Goal: Task Accomplishment & Management: Manage account settings

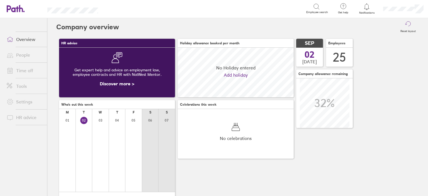
scroll to position [49, 116]
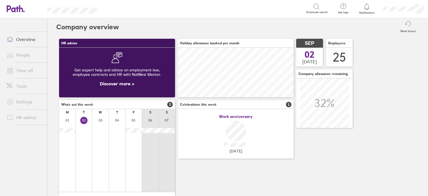
click at [33, 67] on link "Time off" at bounding box center [24, 70] width 45 height 11
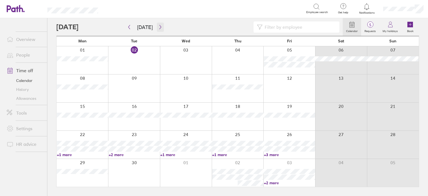
click at [158, 26] on icon "button" at bounding box center [160, 27] width 4 height 4
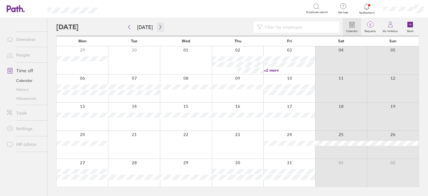
click at [158, 28] on icon "button" at bounding box center [160, 27] width 4 height 4
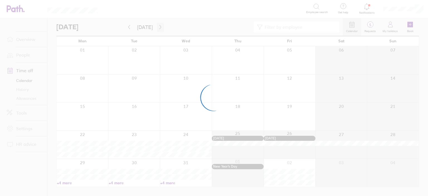
click at [158, 28] on div at bounding box center [214, 98] width 428 height 196
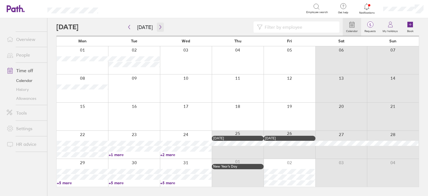
click at [158, 28] on icon "button" at bounding box center [160, 27] width 4 height 4
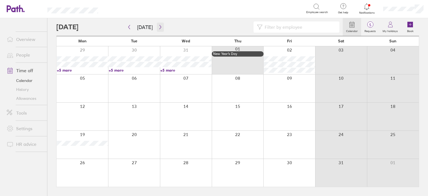
click at [158, 28] on icon "button" at bounding box center [160, 27] width 4 height 4
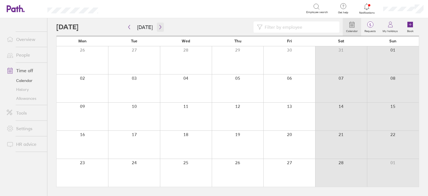
click at [158, 28] on icon "button" at bounding box center [160, 27] width 4 height 4
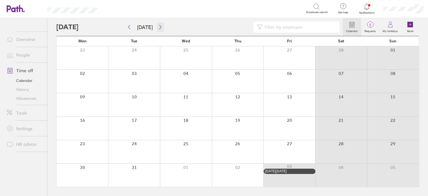
click at [158, 28] on icon "button" at bounding box center [160, 27] width 4 height 4
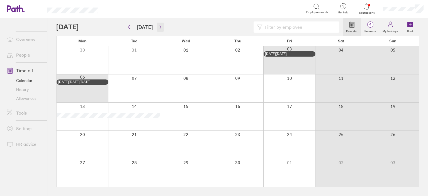
click at [158, 28] on icon "button" at bounding box center [160, 27] width 4 height 4
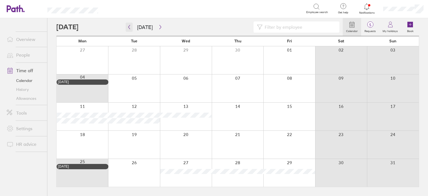
click at [130, 29] on icon "button" at bounding box center [129, 27] width 4 height 4
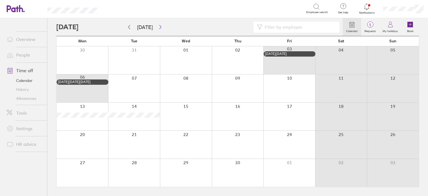
click at [79, 60] on div at bounding box center [83, 60] width 52 height 28
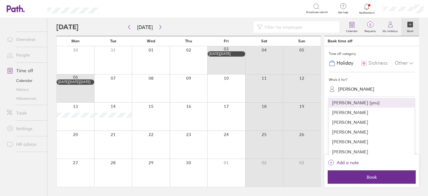
click at [350, 87] on div "[PERSON_NAME]" at bounding box center [356, 88] width 36 height 5
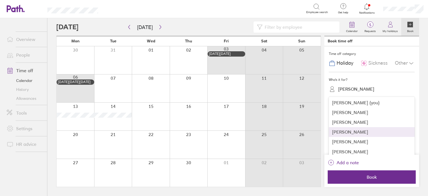
scroll to position [56, 0]
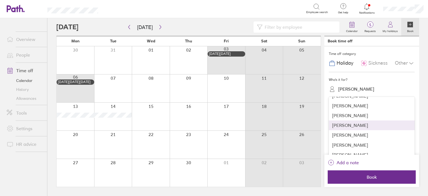
click at [367, 123] on div "[PERSON_NAME]" at bounding box center [372, 125] width 86 height 10
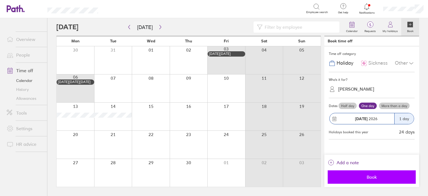
click at [375, 175] on span "Book" at bounding box center [372, 176] width 80 height 5
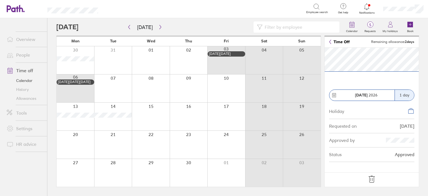
click at [373, 177] on icon at bounding box center [371, 179] width 9 height 9
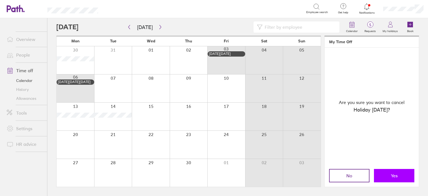
click at [400, 176] on button "Yes" at bounding box center [394, 175] width 40 height 13
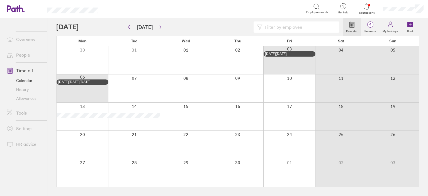
click at [104, 61] on div at bounding box center [83, 60] width 52 height 28
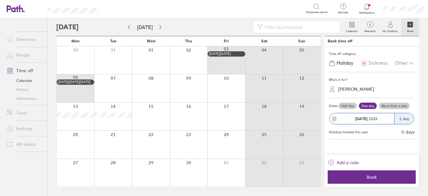
click at [354, 88] on div "[PERSON_NAME]" at bounding box center [356, 88] width 36 height 5
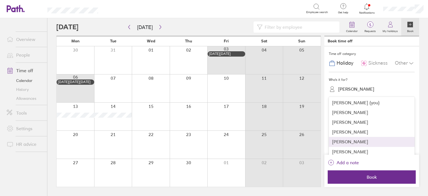
scroll to position [56, 0]
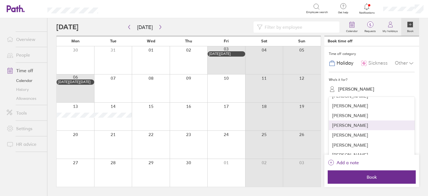
drag, startPoint x: 358, startPoint y: 126, endPoint x: 355, endPoint y: 125, distance: 3.5
click at [358, 126] on div "[PERSON_NAME]" at bounding box center [372, 125] width 86 height 10
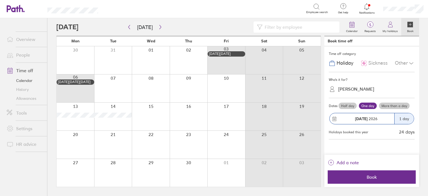
click at [402, 105] on label "More than a day" at bounding box center [394, 106] width 31 height 7
click at [0, 0] on input "More than a day" at bounding box center [0, 0] width 0 height 0
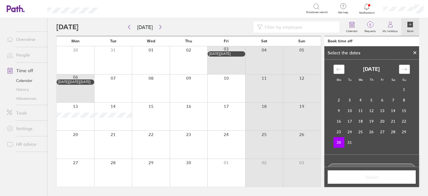
click at [404, 65] on div "Move forward to switch to the next month." at bounding box center [404, 69] width 11 height 9
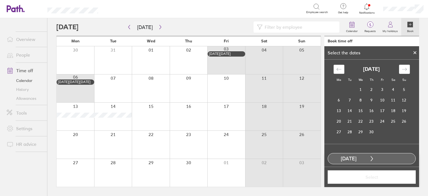
click at [337, 68] on icon "Move backward to switch to the previous month." at bounding box center [338, 69] width 5 height 5
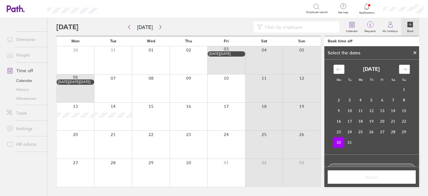
drag, startPoint x: 405, startPoint y: 69, endPoint x: 383, endPoint y: 65, distance: 23.2
click at [405, 68] on div "Move forward to switch to the next month." at bounding box center [404, 69] width 11 height 9
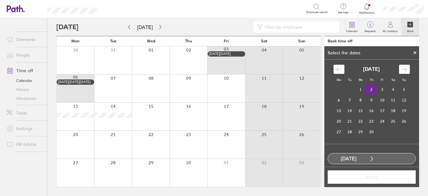
click at [370, 89] on td "2" at bounding box center [371, 89] width 11 height 11
drag, startPoint x: 388, startPoint y: 178, endPoint x: 386, endPoint y: 175, distance: 2.9
click at [388, 178] on span "Select" at bounding box center [372, 176] width 80 height 5
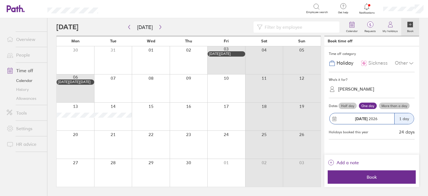
click at [343, 171] on button "Book" at bounding box center [372, 176] width 88 height 13
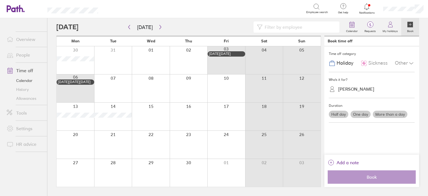
click at [119, 58] on div at bounding box center [113, 60] width 38 height 28
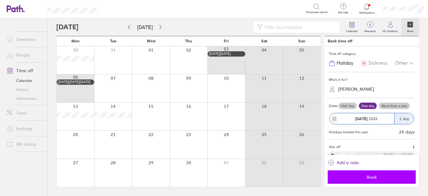
click at [374, 180] on button "Book" at bounding box center [372, 176] width 88 height 13
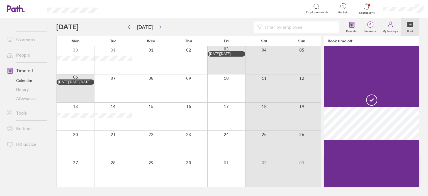
click at [152, 61] on div at bounding box center [151, 60] width 38 height 28
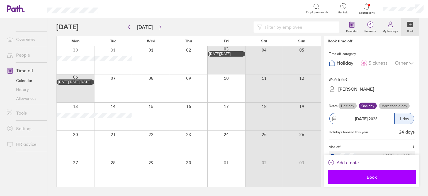
click at [382, 173] on button "Book" at bounding box center [372, 176] width 88 height 13
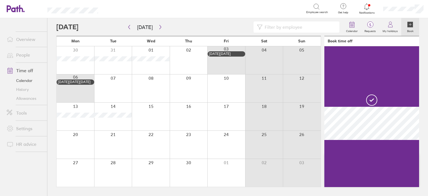
click at [185, 59] on div at bounding box center [189, 60] width 38 height 28
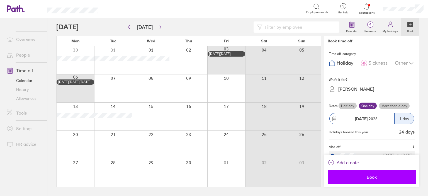
click at [371, 178] on span "Book" at bounding box center [372, 176] width 80 height 5
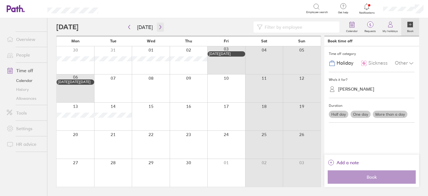
click at [159, 28] on icon "button" at bounding box center [160, 27] width 4 height 4
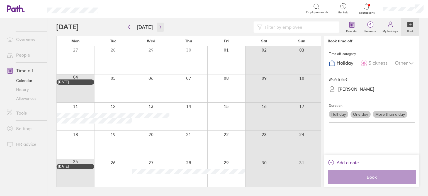
click at [159, 28] on icon "button" at bounding box center [160, 27] width 4 height 4
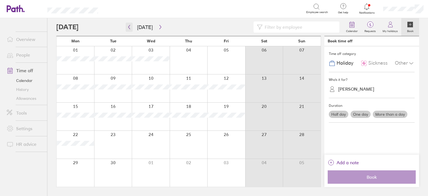
click at [130, 28] on icon "button" at bounding box center [129, 27] width 4 height 4
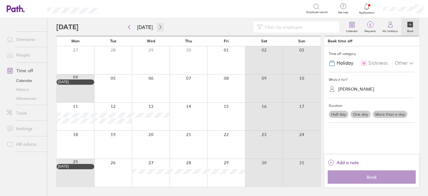
click at [158, 27] on icon "button" at bounding box center [160, 27] width 4 height 4
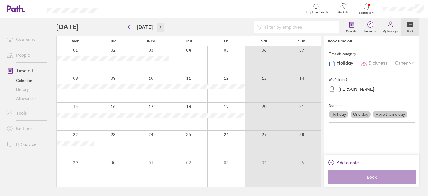
click at [158, 27] on icon "button" at bounding box center [160, 27] width 4 height 4
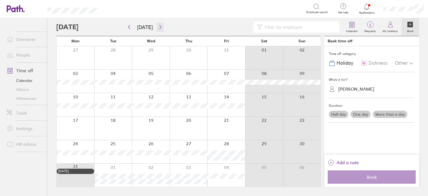
click at [159, 25] on icon "button" at bounding box center [160, 27] width 2 height 4
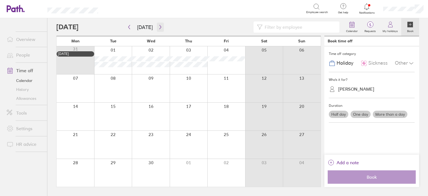
click at [158, 28] on icon "button" at bounding box center [160, 27] width 4 height 4
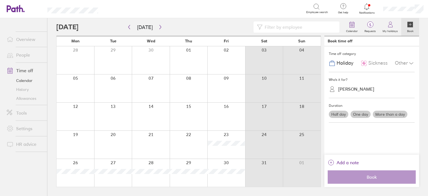
click at [182, 180] on div at bounding box center [189, 173] width 38 height 28
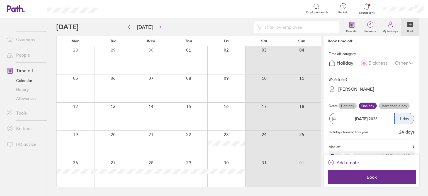
click at [388, 104] on label "More than a day" at bounding box center [394, 106] width 31 height 7
click at [0, 0] on input "More than a day" at bounding box center [0, 0] width 0 height 0
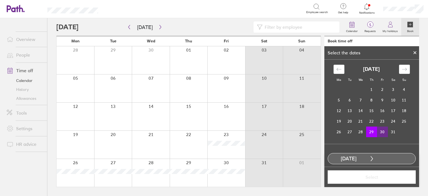
click at [384, 133] on td "30" at bounding box center [382, 132] width 11 height 11
click at [357, 178] on span "Select" at bounding box center [372, 176] width 80 height 5
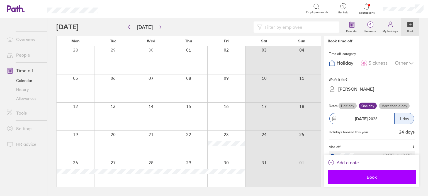
click at [383, 176] on span "Book" at bounding box center [372, 176] width 80 height 5
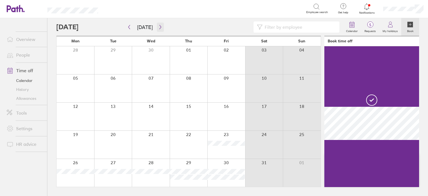
click at [158, 30] on button "button" at bounding box center [160, 27] width 7 height 9
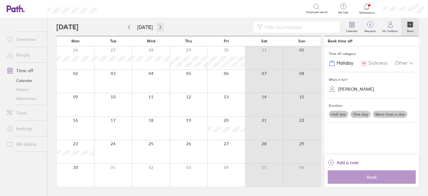
click at [158, 30] on button "button" at bounding box center [160, 27] width 7 height 9
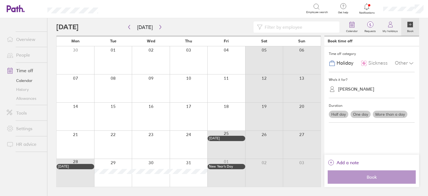
click at [158, 142] on div at bounding box center [151, 145] width 38 height 28
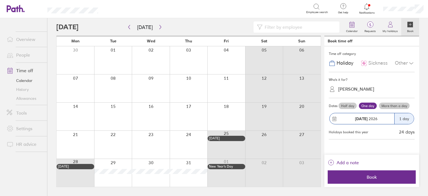
click at [403, 103] on label "More than a day" at bounding box center [394, 106] width 31 height 7
click at [0, 0] on input "More than a day" at bounding box center [0, 0] width 0 height 0
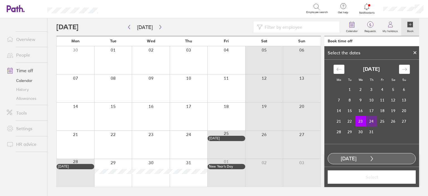
click at [373, 120] on td "24" at bounding box center [371, 121] width 11 height 11
click at [383, 175] on span "Select" at bounding box center [372, 176] width 80 height 5
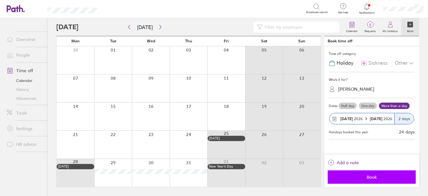
click at [354, 176] on span "Book" at bounding box center [372, 176] width 80 height 5
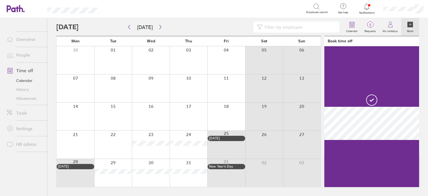
click at [118, 179] on div at bounding box center [113, 173] width 38 height 28
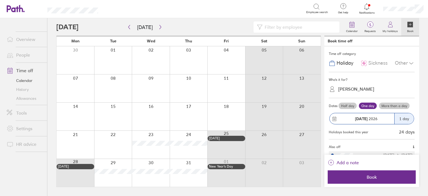
click at [392, 104] on label "More than a day" at bounding box center [394, 106] width 31 height 7
click at [0, 0] on input "More than a day" at bounding box center [0, 0] width 0 height 0
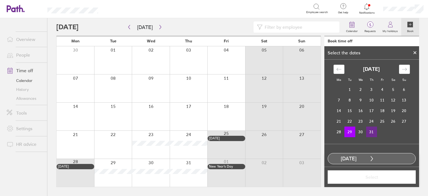
click at [372, 132] on td "31" at bounding box center [371, 132] width 11 height 11
click at [369, 174] on span "Select" at bounding box center [372, 176] width 80 height 5
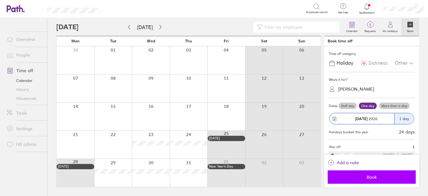
drag, startPoint x: 371, startPoint y: 176, endPoint x: 281, endPoint y: 160, distance: 90.8
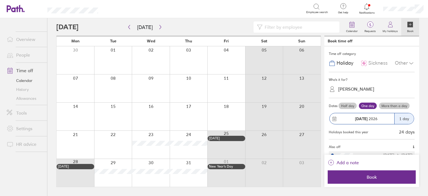
click at [371, 176] on span "Book" at bounding box center [372, 176] width 80 height 5
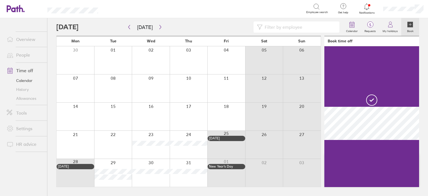
click at [25, 98] on link "Allowances" at bounding box center [24, 98] width 45 height 9
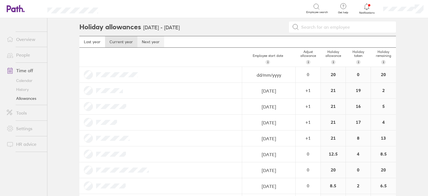
click at [144, 42] on link "Next year" at bounding box center [150, 41] width 27 height 11
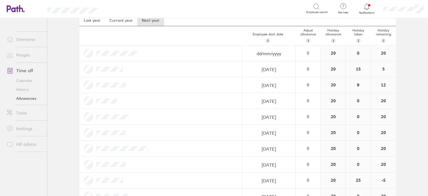
scroll to position [56, 0]
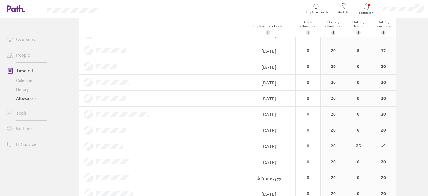
click at [28, 40] on link "Overview" at bounding box center [24, 39] width 45 height 11
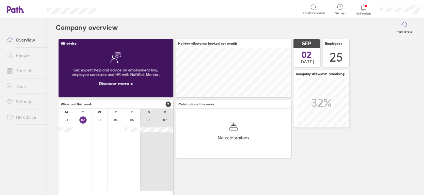
scroll to position [49, 116]
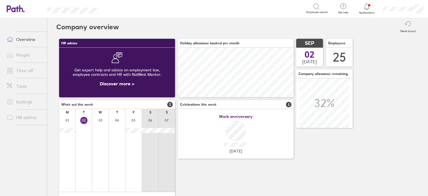
click at [29, 72] on link "Time off" at bounding box center [24, 70] width 45 height 11
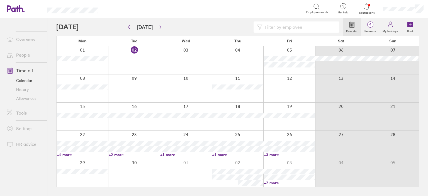
click at [354, 25] on icon at bounding box center [352, 24] width 7 height 7
click at [378, 27] on span "5" at bounding box center [370, 25] width 18 height 4
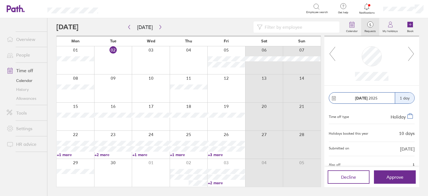
click at [414, 54] on icon at bounding box center [411, 53] width 7 height 15
click at [411, 55] on icon at bounding box center [411, 53] width 7 height 15
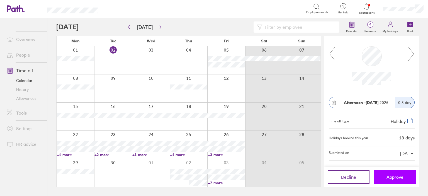
click at [401, 175] on span "Approve" at bounding box center [395, 176] width 17 height 5
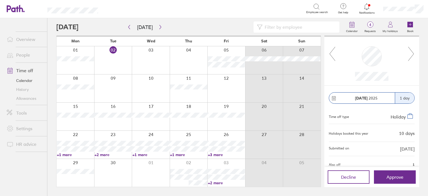
click at [219, 184] on link "+2 more" at bounding box center [226, 182] width 37 height 5
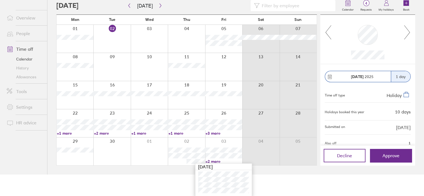
click at [406, 32] on icon at bounding box center [407, 32] width 7 height 15
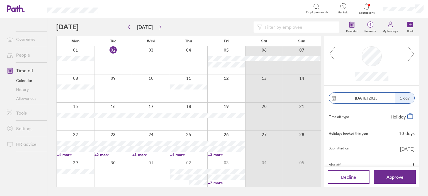
click at [417, 57] on div at bounding box center [371, 60] width 95 height 49
click at [413, 57] on icon at bounding box center [411, 53] width 7 height 15
click at [412, 53] on icon at bounding box center [411, 53] width 7 height 15
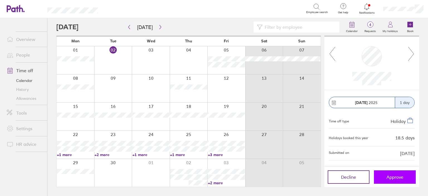
click at [389, 176] on span "Approve" at bounding box center [395, 176] width 17 height 5
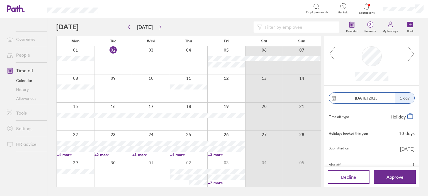
click at [412, 54] on icon at bounding box center [411, 53] width 7 height 15
click at [159, 26] on icon "button" at bounding box center [160, 27] width 4 height 4
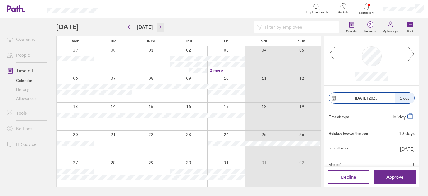
click at [159, 26] on icon "button" at bounding box center [160, 27] width 4 height 4
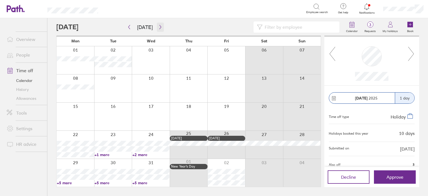
click at [159, 26] on icon "button" at bounding box center [160, 27] width 4 height 4
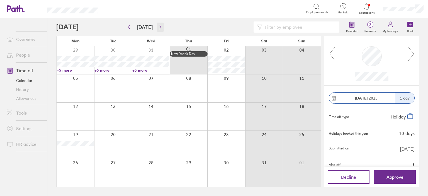
click at [159, 26] on icon "button" at bounding box center [160, 27] width 4 height 4
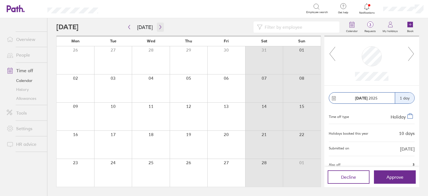
click at [159, 26] on icon "button" at bounding box center [160, 27] width 4 height 4
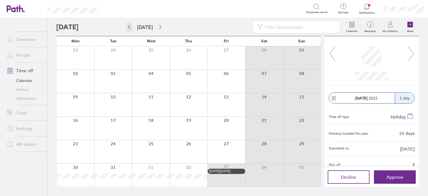
click at [127, 27] on icon "button" at bounding box center [129, 27] width 4 height 4
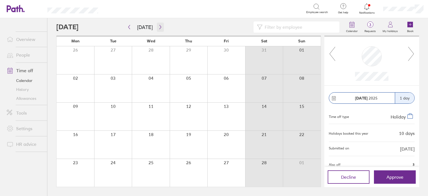
click at [161, 28] on button "button" at bounding box center [160, 27] width 7 height 9
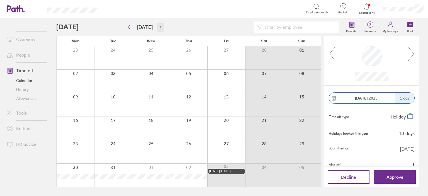
click at [159, 26] on icon "button" at bounding box center [160, 27] width 2 height 4
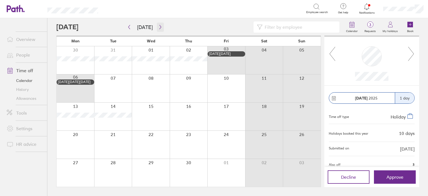
click at [159, 26] on icon "button" at bounding box center [160, 27] width 2 height 4
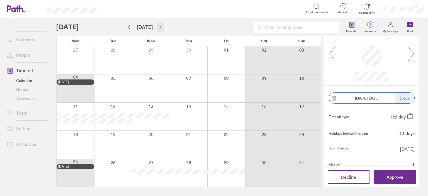
click at [159, 26] on icon "button" at bounding box center [160, 27] width 2 height 4
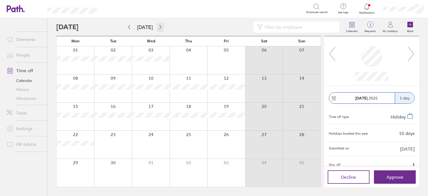
click at [159, 26] on icon "button" at bounding box center [160, 27] width 2 height 4
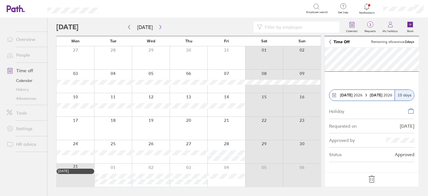
click at [370, 181] on icon at bounding box center [371, 179] width 9 height 9
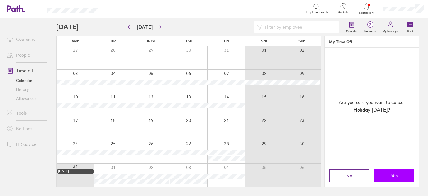
drag, startPoint x: 385, startPoint y: 174, endPoint x: 88, endPoint y: 67, distance: 315.8
click at [385, 173] on button "Yes" at bounding box center [394, 175] width 40 height 13
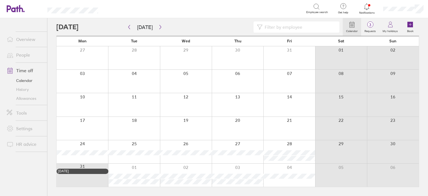
click at [77, 77] on div at bounding box center [83, 81] width 52 height 23
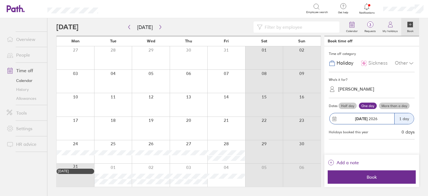
click at [362, 86] on div "[PERSON_NAME]" at bounding box center [356, 88] width 36 height 5
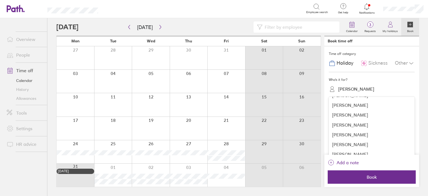
scroll to position [56, 0]
click at [356, 125] on div "[PERSON_NAME]" at bounding box center [372, 125] width 86 height 10
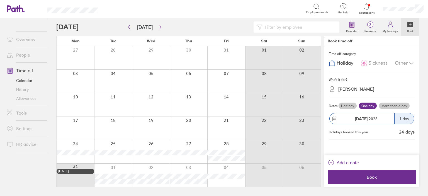
click at [399, 106] on label "More than a day" at bounding box center [394, 106] width 31 height 7
click at [0, 0] on input "More than a day" at bounding box center [0, 0] width 0 height 0
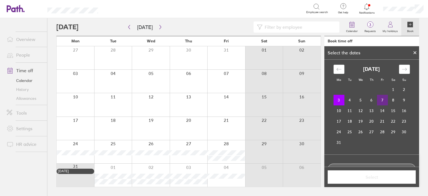
click at [378, 100] on td "7" at bounding box center [382, 100] width 11 height 11
drag, startPoint x: 371, startPoint y: 178, endPoint x: 304, endPoint y: 145, distance: 74.6
click at [369, 176] on span "Select" at bounding box center [372, 176] width 80 height 5
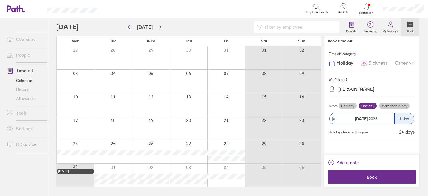
drag, startPoint x: 380, startPoint y: 181, endPoint x: 211, endPoint y: 110, distance: 183.5
click at [380, 181] on button "Book" at bounding box center [372, 176] width 88 height 13
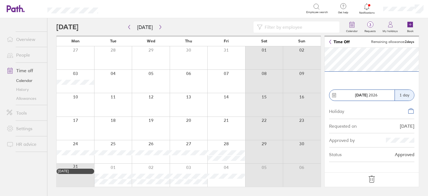
click at [373, 178] on icon at bounding box center [371, 179] width 9 height 9
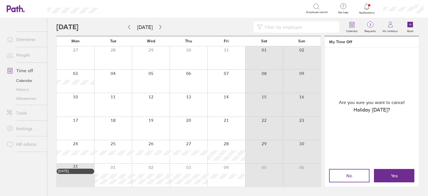
drag, startPoint x: 392, startPoint y: 179, endPoint x: 35, endPoint y: 83, distance: 370.4
click at [392, 178] on button "Yes" at bounding box center [394, 175] width 40 height 13
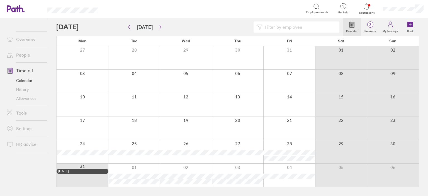
click at [83, 79] on div at bounding box center [83, 81] width 52 height 23
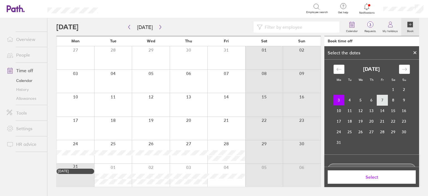
click at [379, 102] on td "7" at bounding box center [382, 100] width 11 height 11
click at [334, 99] on td "3" at bounding box center [339, 100] width 11 height 11
click at [381, 102] on td "7" at bounding box center [382, 100] width 11 height 11
click at [415, 52] on icon at bounding box center [415, 53] width 2 height 2
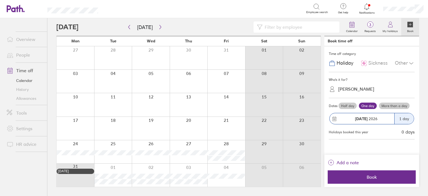
click at [396, 103] on label "More than a day" at bounding box center [394, 106] width 31 height 7
click at [0, 0] on input "More than a day" at bounding box center [0, 0] width 0 height 0
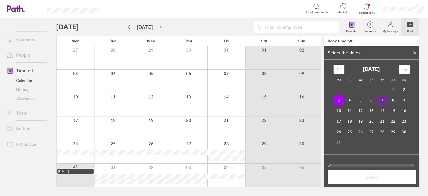
click at [382, 99] on td "7" at bounding box center [382, 100] width 11 height 11
click at [357, 176] on span "Select" at bounding box center [372, 176] width 80 height 5
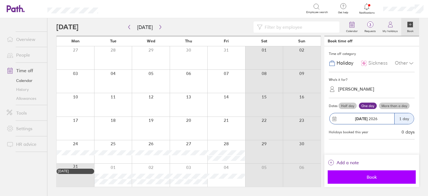
click at [370, 178] on span "Book" at bounding box center [372, 176] width 80 height 5
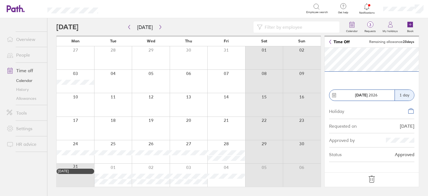
click at [373, 179] on icon at bounding box center [372, 179] width 6 height 7
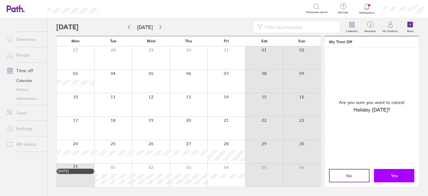
click at [386, 172] on button "Yes" at bounding box center [394, 175] width 40 height 13
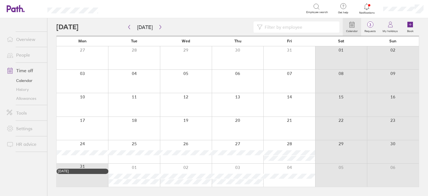
click at [96, 84] on div at bounding box center [83, 81] width 52 height 23
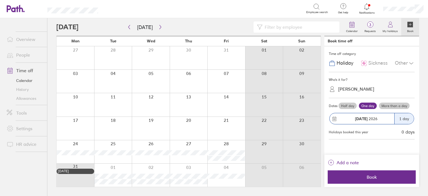
drag, startPoint x: 380, startPoint y: 111, endPoint x: 380, endPoint y: 115, distance: 3.9
click at [380, 115] on div "[DATE]" at bounding box center [362, 118] width 65 height 11
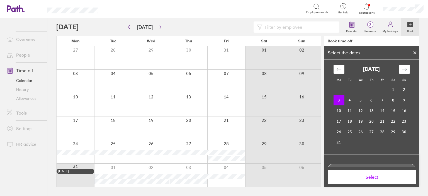
click at [414, 54] on icon at bounding box center [415, 52] width 4 height 3
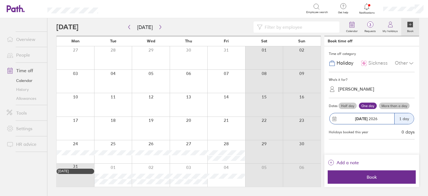
click at [383, 105] on label "More than a day" at bounding box center [394, 106] width 31 height 7
click at [0, 0] on input "More than a day" at bounding box center [0, 0] width 0 height 0
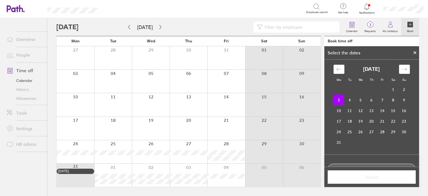
click at [418, 51] on div at bounding box center [415, 52] width 8 height 9
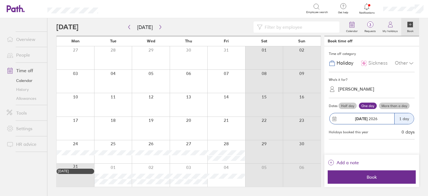
click at [353, 92] on div "[PERSON_NAME]" at bounding box center [375, 89] width 79 height 9
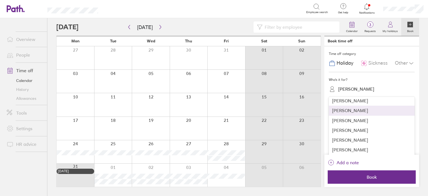
scroll to position [54, 0]
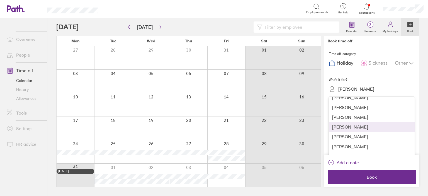
click at [347, 127] on div "[PERSON_NAME]" at bounding box center [372, 127] width 86 height 10
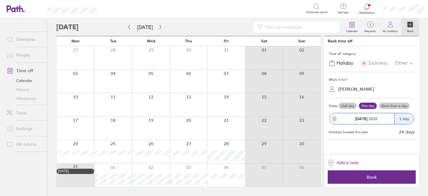
click at [392, 108] on label "More than a day" at bounding box center [394, 106] width 31 height 7
click at [0, 0] on input "More than a day" at bounding box center [0, 0] width 0 height 0
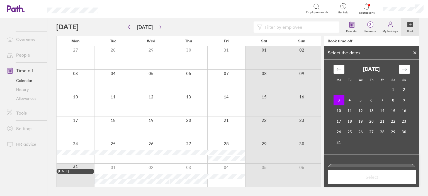
click at [417, 51] on icon at bounding box center [415, 52] width 4 height 3
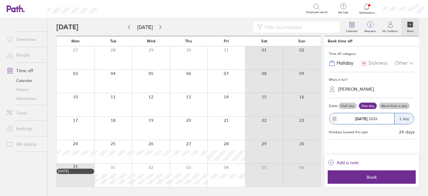
click at [391, 105] on label "More than a day" at bounding box center [394, 106] width 31 height 7
click at [0, 0] on input "More than a day" at bounding box center [0, 0] width 0 height 0
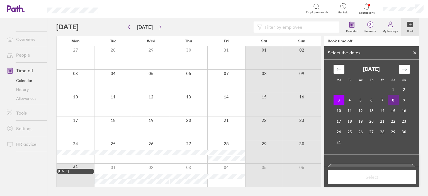
click at [391, 102] on td "8" at bounding box center [393, 100] width 11 height 11
click at [354, 177] on span "Select" at bounding box center [372, 176] width 80 height 5
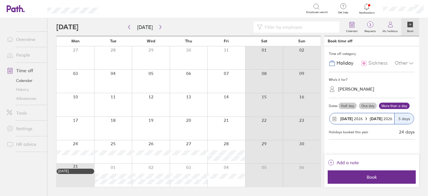
click at [381, 119] on strong "[DATE]" at bounding box center [377, 118] width 14 height 5
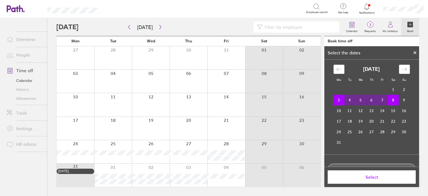
click at [381, 99] on td "7" at bounding box center [382, 100] width 11 height 11
click at [334, 99] on td "3" at bounding box center [339, 100] width 11 height 11
click at [381, 98] on td "7" at bounding box center [382, 100] width 11 height 11
click at [371, 175] on span "Select" at bounding box center [372, 176] width 80 height 5
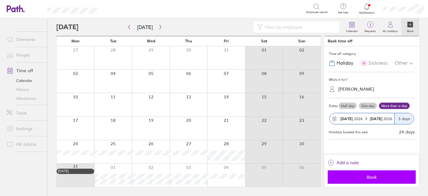
click at [370, 175] on span "Book" at bounding box center [372, 176] width 80 height 5
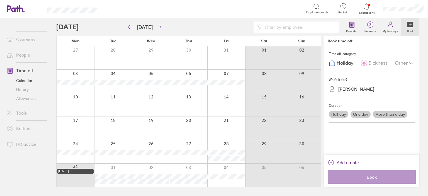
click at [82, 106] on div at bounding box center [76, 104] width 38 height 23
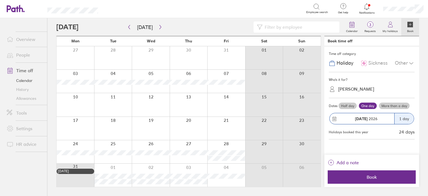
click at [398, 104] on label "More than a day" at bounding box center [394, 106] width 31 height 7
click at [0, 0] on input "More than a day" at bounding box center [0, 0] width 0 height 0
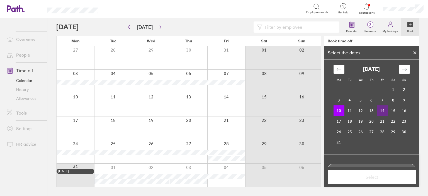
click at [380, 112] on td "14" at bounding box center [382, 110] width 11 height 11
click at [367, 176] on span "Select" at bounding box center [372, 176] width 80 height 5
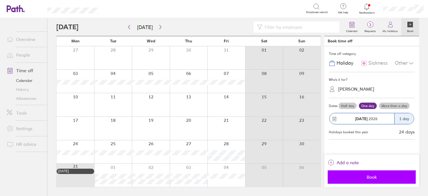
click at [376, 177] on span "Book" at bounding box center [372, 176] width 80 height 5
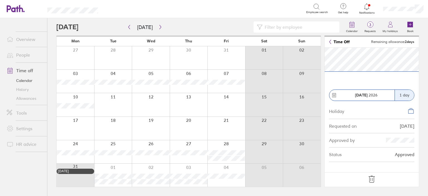
click at [370, 181] on icon at bounding box center [371, 179] width 9 height 9
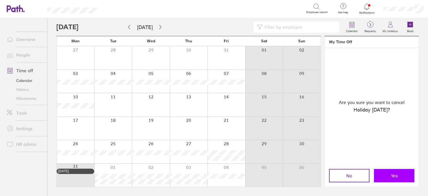
click at [399, 179] on button "Yes" at bounding box center [394, 175] width 40 height 13
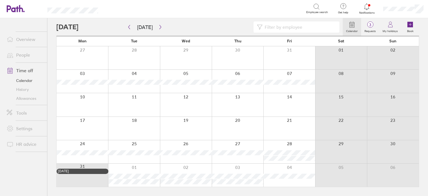
click at [90, 108] on div at bounding box center [83, 104] width 52 height 23
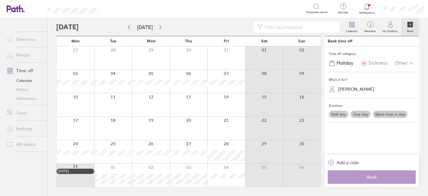
click at [359, 88] on div "[PERSON_NAME]" at bounding box center [356, 88] width 36 height 5
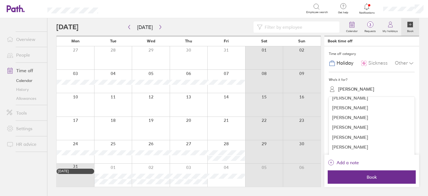
scroll to position [61, 0]
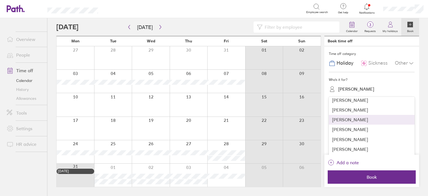
click at [353, 122] on div "[PERSON_NAME]" at bounding box center [372, 120] width 86 height 10
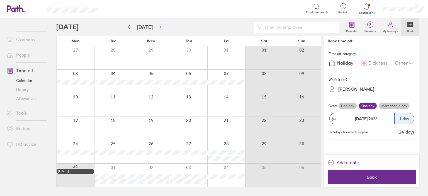
click at [402, 107] on label "More than a day" at bounding box center [394, 106] width 31 height 7
click at [0, 0] on input "More than a day" at bounding box center [0, 0] width 0 height 0
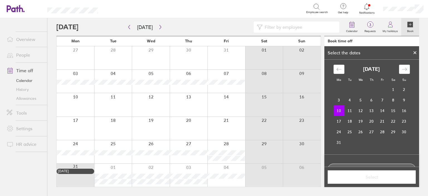
click at [414, 48] on div at bounding box center [415, 52] width 8 height 9
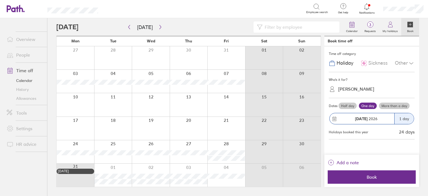
click at [397, 108] on label "More than a day" at bounding box center [394, 106] width 31 height 7
click at [0, 0] on input "More than a day" at bounding box center [0, 0] width 0 height 0
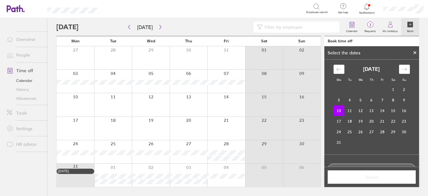
click at [415, 52] on icon at bounding box center [415, 53] width 2 height 2
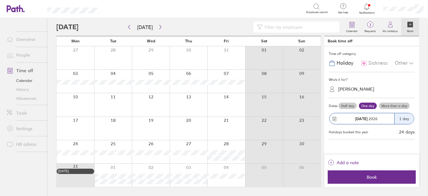
click at [386, 103] on label "More than a day" at bounding box center [394, 106] width 31 height 7
click at [0, 0] on input "More than a day" at bounding box center [0, 0] width 0 height 0
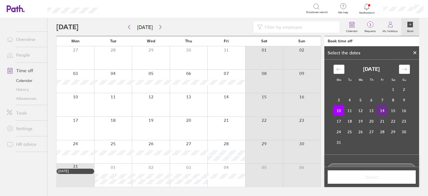
click at [379, 110] on td "14" at bounding box center [382, 110] width 11 height 11
click at [377, 176] on span "Select" at bounding box center [372, 176] width 80 height 5
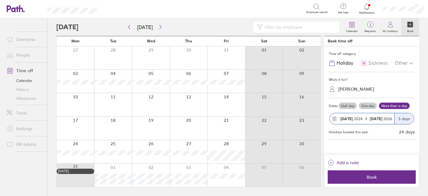
click at [377, 176] on span "Book" at bounding box center [372, 176] width 80 height 5
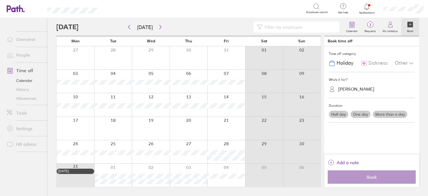
click at [19, 40] on link "Overview" at bounding box center [24, 39] width 45 height 11
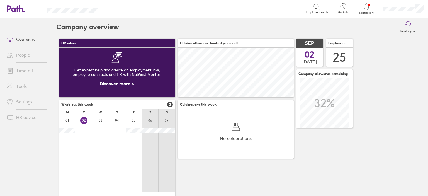
scroll to position [49, 116]
click at [35, 67] on link "Time off" at bounding box center [24, 70] width 45 height 11
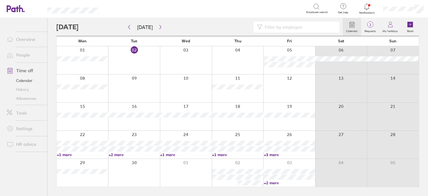
click at [306, 28] on input at bounding box center [300, 27] width 74 height 11
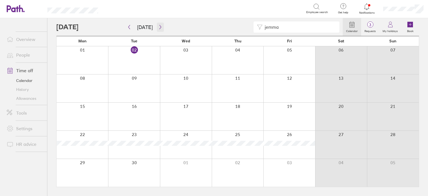
type input "jemma"
click at [161, 26] on button "button" at bounding box center [160, 27] width 7 height 9
click at [161, 25] on button "button" at bounding box center [160, 27] width 7 height 9
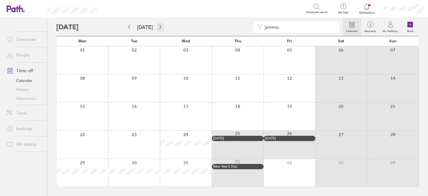
click at [158, 28] on icon "button" at bounding box center [160, 27] width 4 height 4
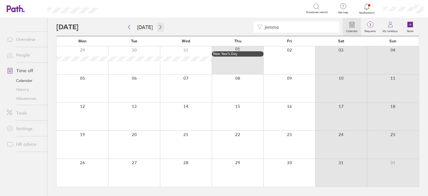
click at [158, 28] on icon "button" at bounding box center [160, 27] width 4 height 4
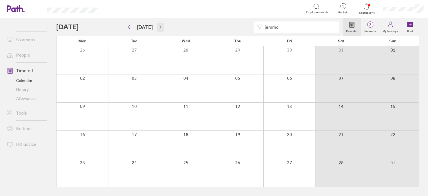
click at [158, 28] on icon "button" at bounding box center [160, 27] width 4 height 4
